Goal: Information Seeking & Learning: Understand process/instructions

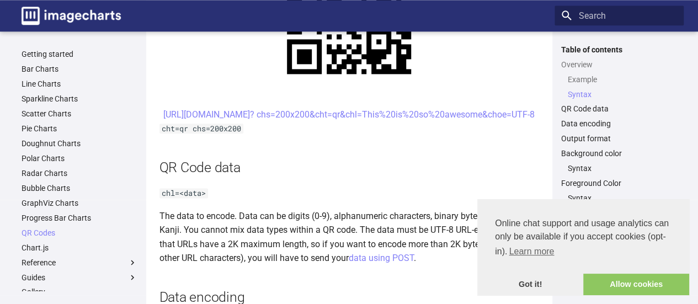
scroll to position [662, 0]
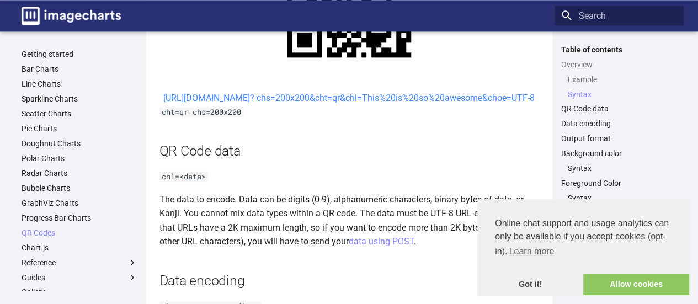
click at [376, 94] on link "[URL][DOMAIN_NAME]? chs=200x200&cht=qr&chl=This%20is%20so%20awesome&choe=UTF-8" at bounding box center [348, 98] width 371 height 10
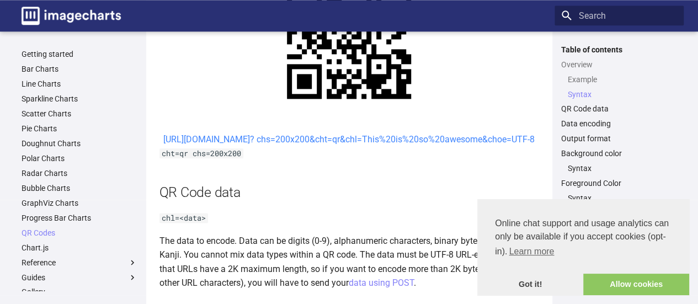
scroll to position [607, 0]
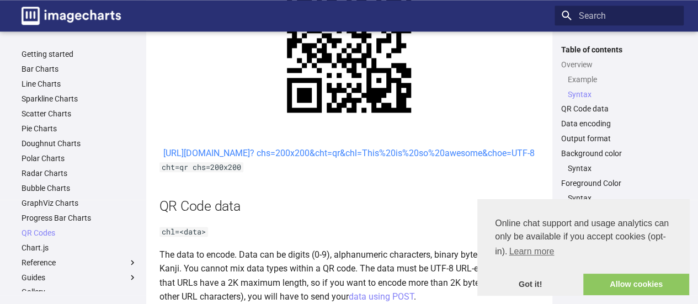
click at [371, 95] on link at bounding box center [349, 51] width 380 height 174
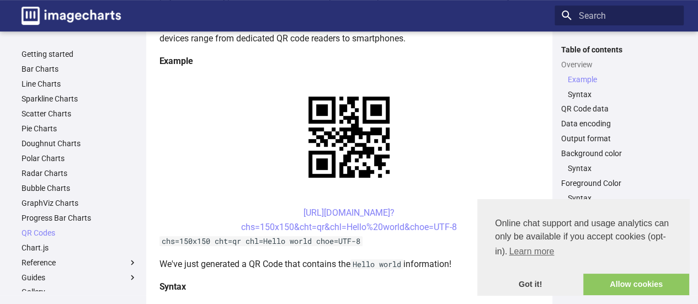
scroll to position [221, 0]
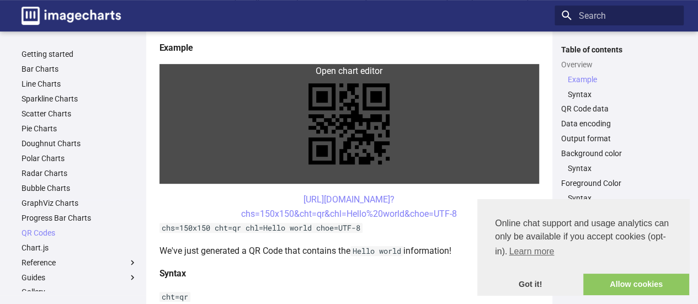
click at [341, 140] on link at bounding box center [349, 124] width 380 height 120
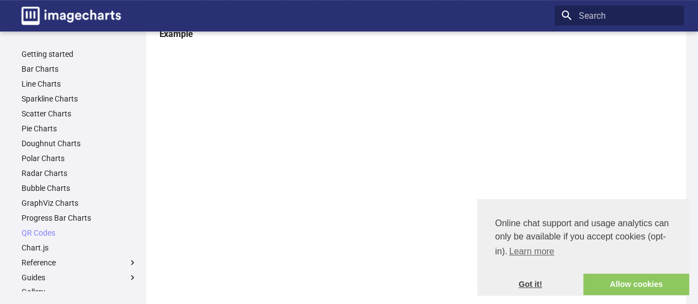
click at [519, 288] on link "Got it!" at bounding box center [530, 285] width 106 height 22
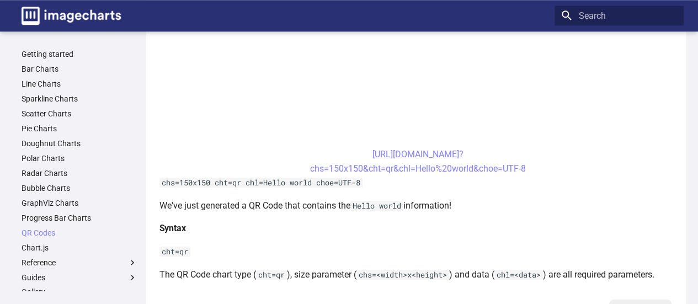
scroll to position [441, 0]
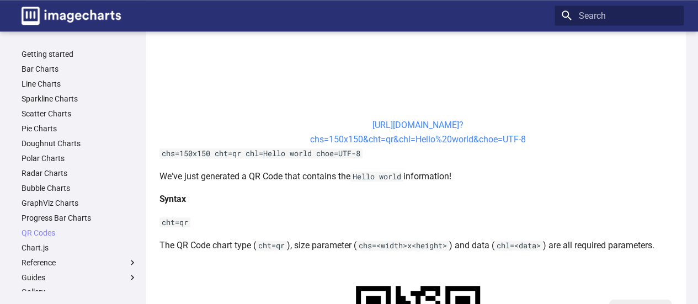
click at [386, 133] on link "[URL][DOMAIN_NAME]? chs=150x150&cht=qr&chl=Hello%20world&choe=UTF-8" at bounding box center [418, 132] width 216 height 25
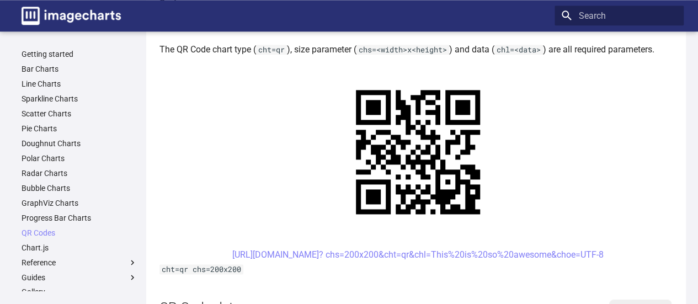
scroll to position [662, 0]
